Goal: Find specific page/section: Find specific page/section

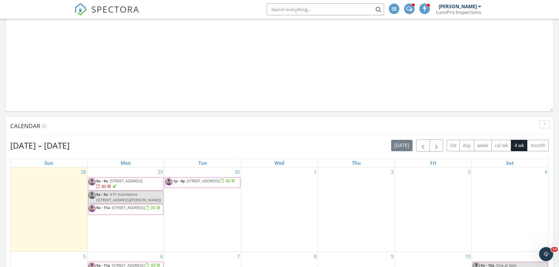
scroll to position [470, 0]
click at [422, 146] on span "button" at bounding box center [422, 146] width 7 height 7
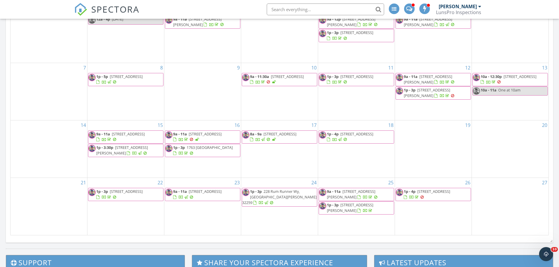
scroll to position [704, 0]
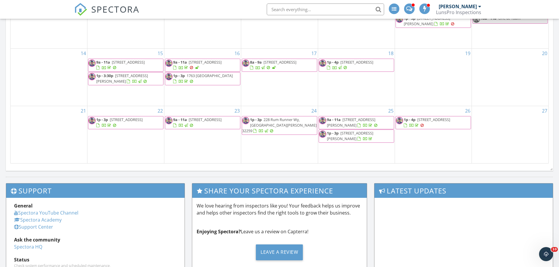
click at [370, 136] on span "920 Gallier Pl, Jacksonville 32259" at bounding box center [350, 136] width 46 height 11
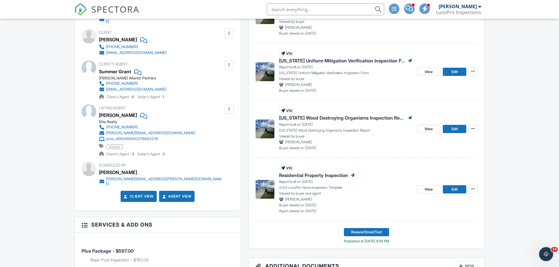
scroll to position [205, 0]
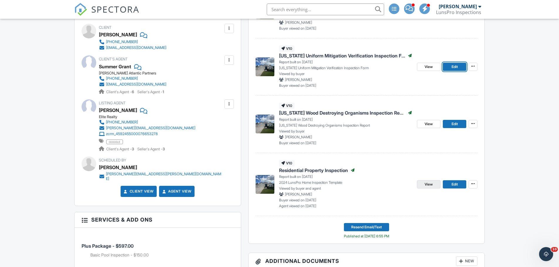
drag, startPoint x: 454, startPoint y: 184, endPoint x: 434, endPoint y: 186, distance: 19.7
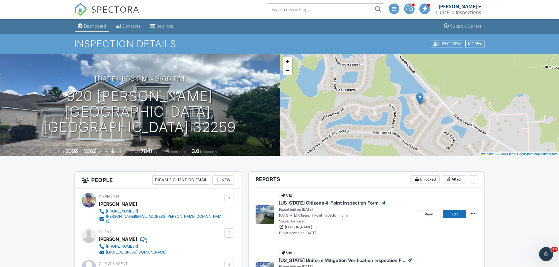
scroll to position [0, 0]
click at [92, 29] on link "Dashboard" at bounding box center [91, 26] width 33 height 11
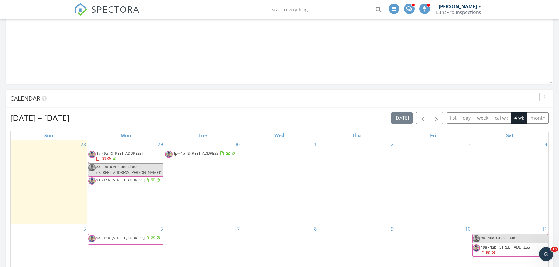
scroll to position [498, 0]
click at [313, 9] on input "text" at bounding box center [325, 10] width 117 height 12
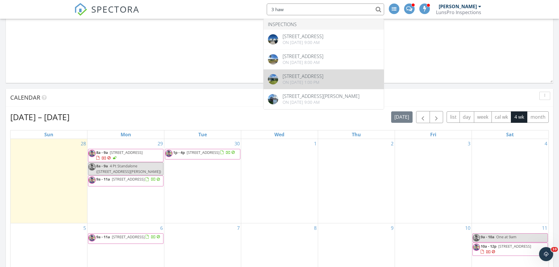
type input "3 haw"
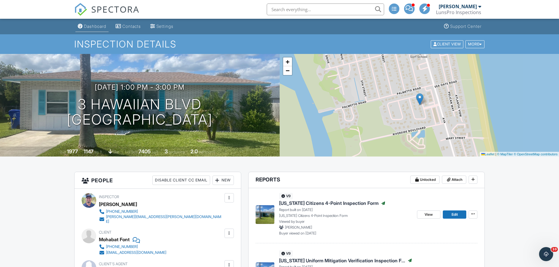
click at [81, 29] on link "Dashboard" at bounding box center [91, 26] width 33 height 11
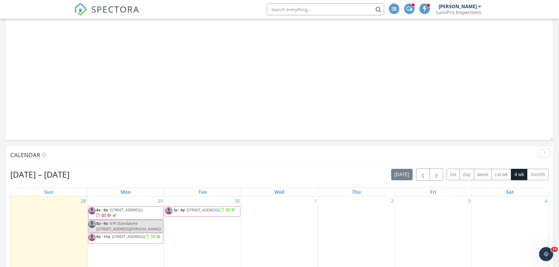
scroll to position [499, 0]
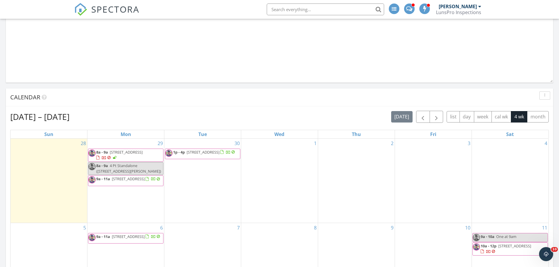
click at [318, 11] on input "text" at bounding box center [325, 10] width 117 height 12
click at [283, 9] on input "linda mathis" at bounding box center [325, 10] width 117 height 12
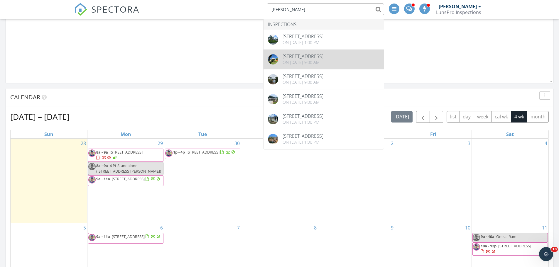
type input "[PERSON_NAME]"
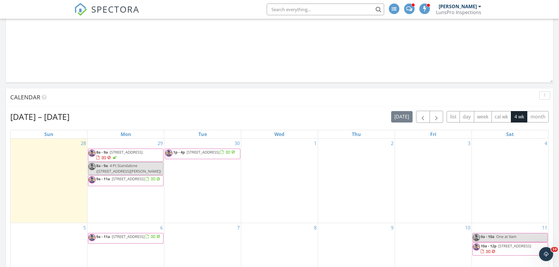
click at [191, 155] on span "[STREET_ADDRESS]" at bounding box center [203, 152] width 33 height 5
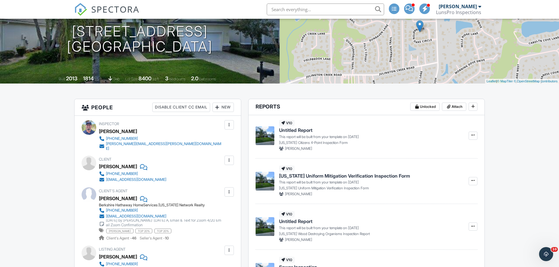
scroll to position [73, 0]
